Goal: Task Accomplishment & Management: Manage account settings

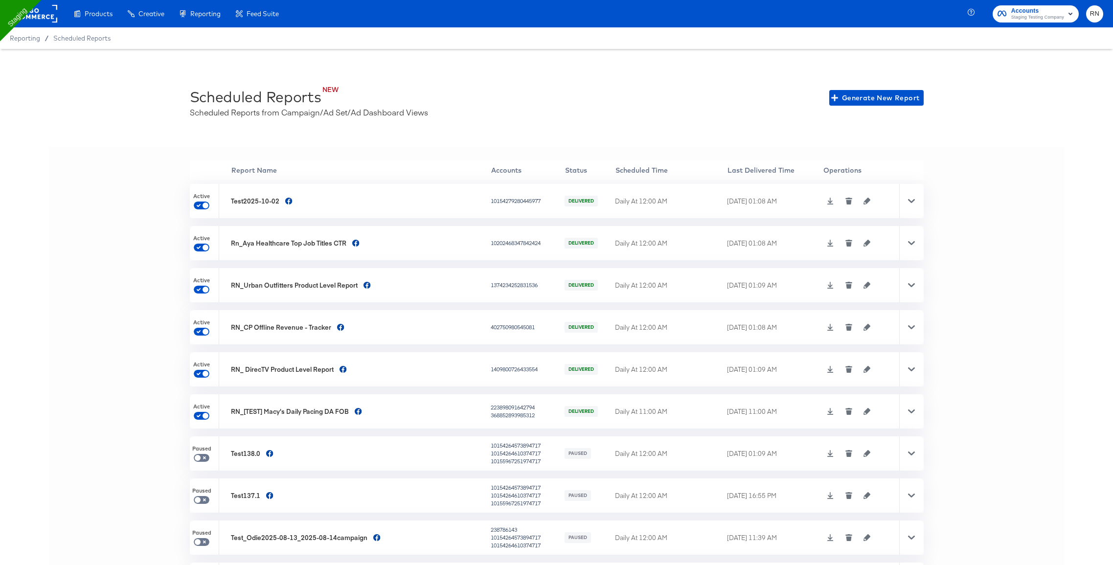
checkbox input "false"
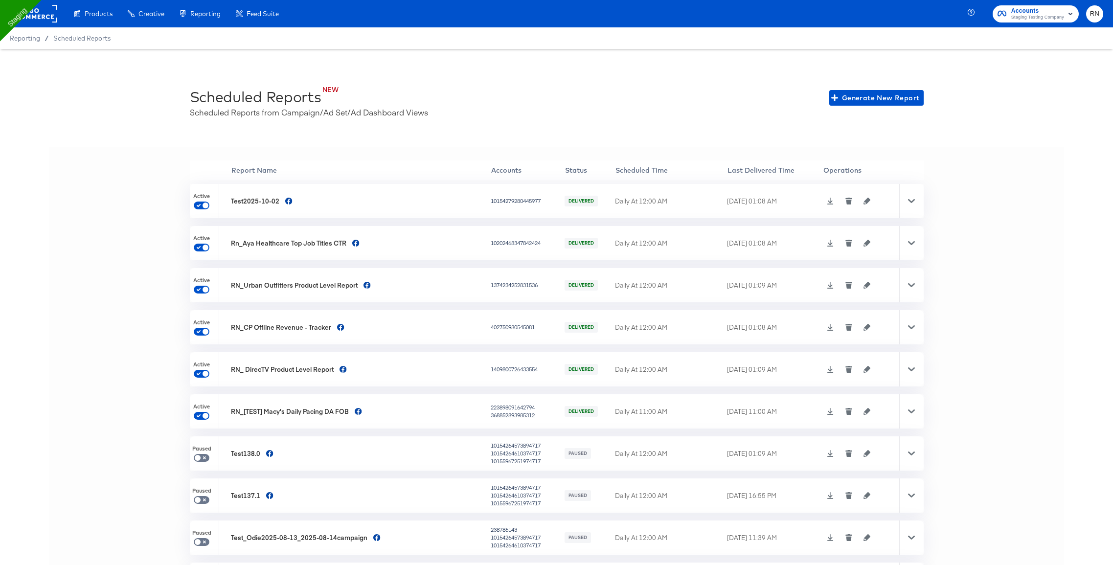
checkbox input "false"
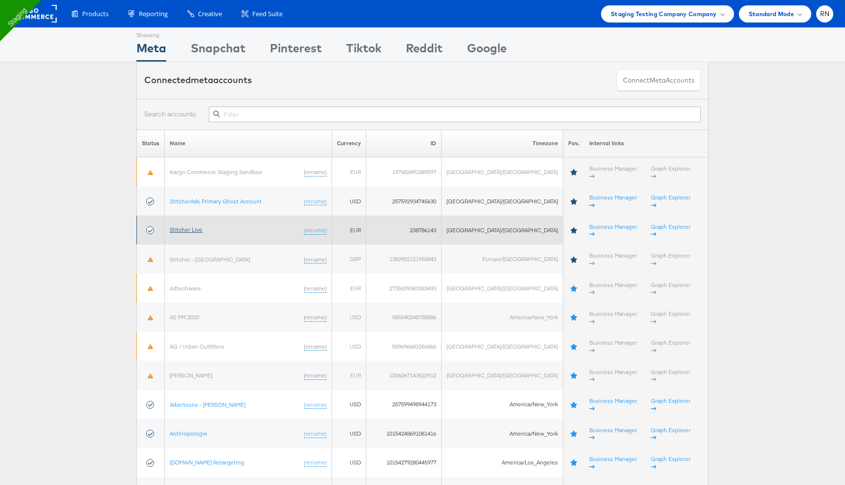
click at [202, 226] on link "Stitcher Live" at bounding box center [186, 229] width 33 height 7
